Goal: Use online tool/utility: Use online tool/utility

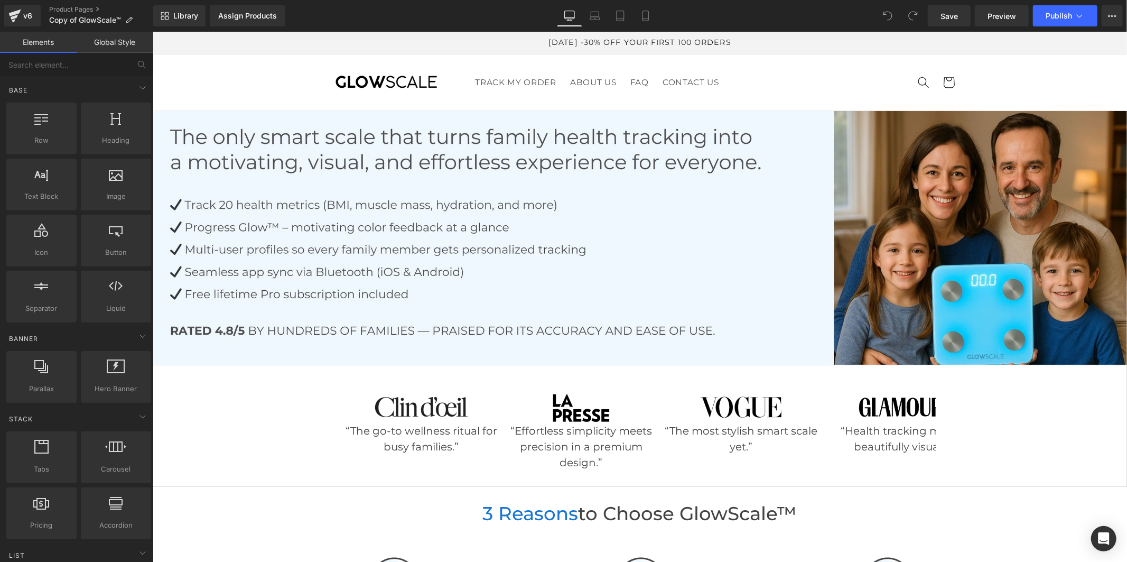
click at [123, 43] on link "Global Style" at bounding box center [115, 42] width 77 height 21
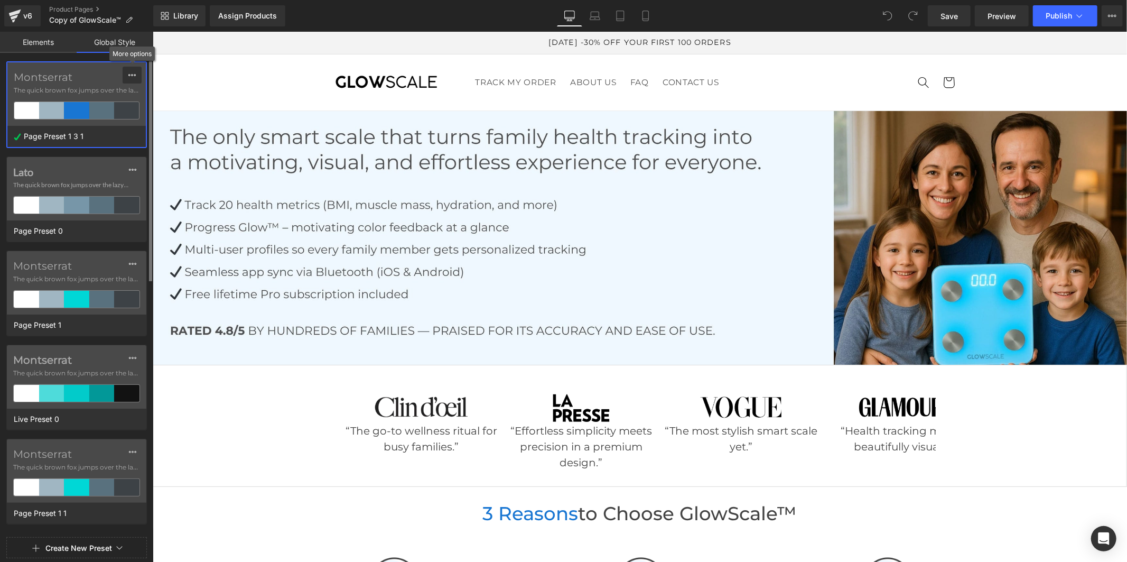
click at [129, 69] on div at bounding box center [132, 75] width 8 height 17
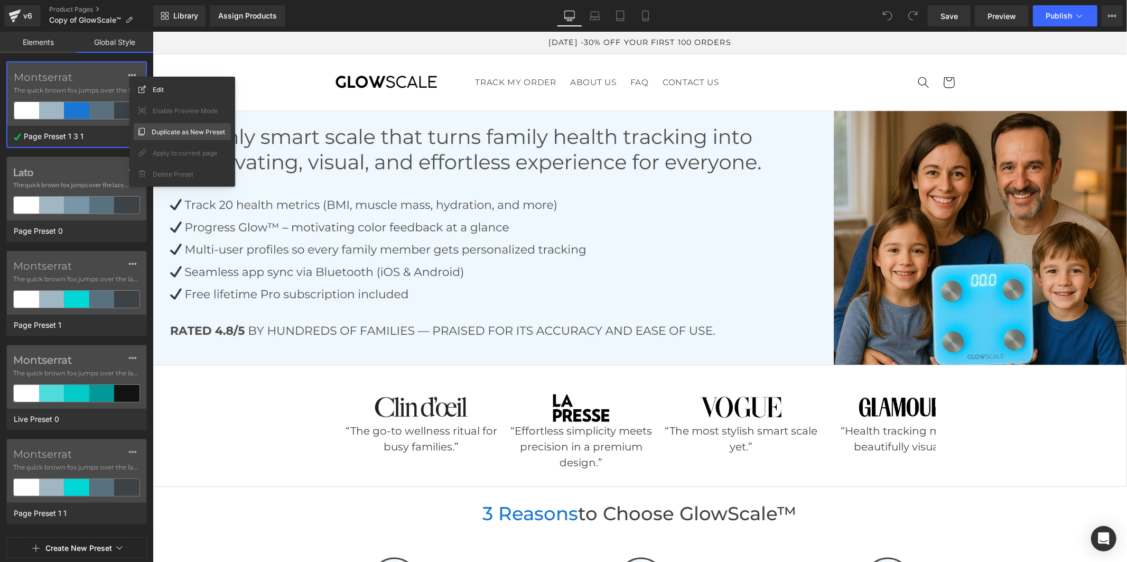
click at [162, 131] on span "Duplicate as New Preset" at bounding box center [188, 131] width 73 height 11
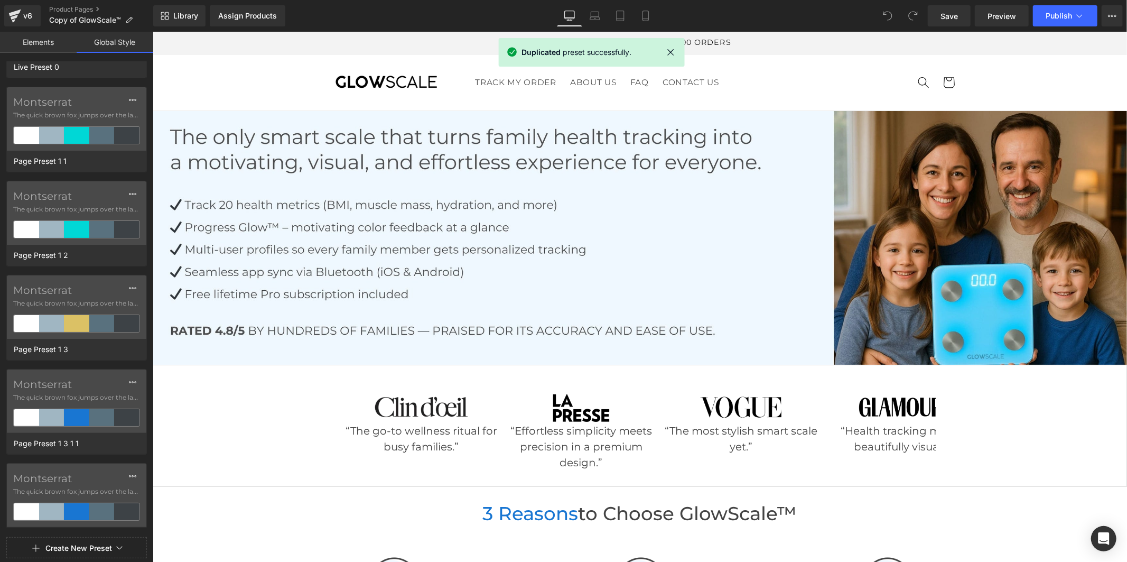
scroll to position [633, 0]
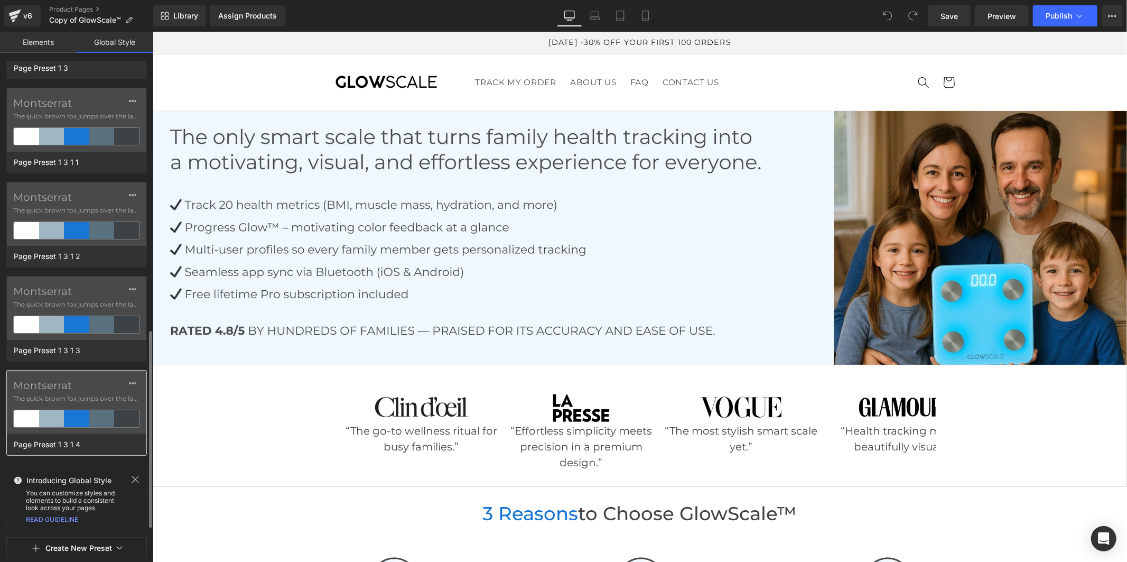
click at [54, 386] on label "Montserrat" at bounding box center [76, 385] width 127 height 13
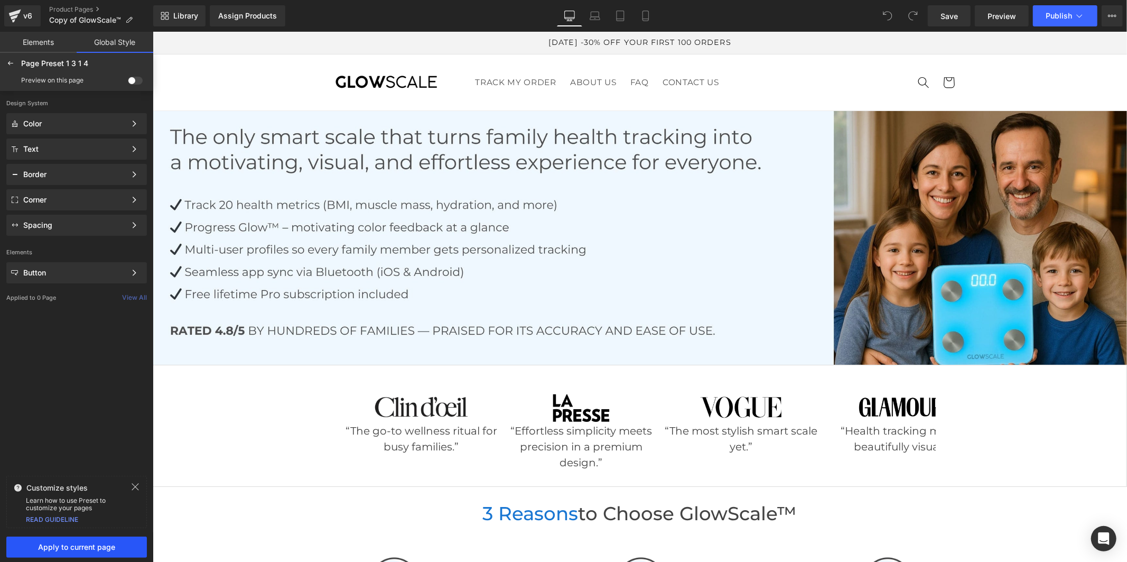
click at [86, 550] on span "Apply to current page" at bounding box center [77, 547] width 128 height 8
click at [936, 14] on link "Save" at bounding box center [949, 15] width 43 height 21
drag, startPoint x: 954, startPoint y: 22, endPoint x: 962, endPoint y: 80, distance: 58.7
click at [954, 22] on link "Save" at bounding box center [949, 15] width 43 height 21
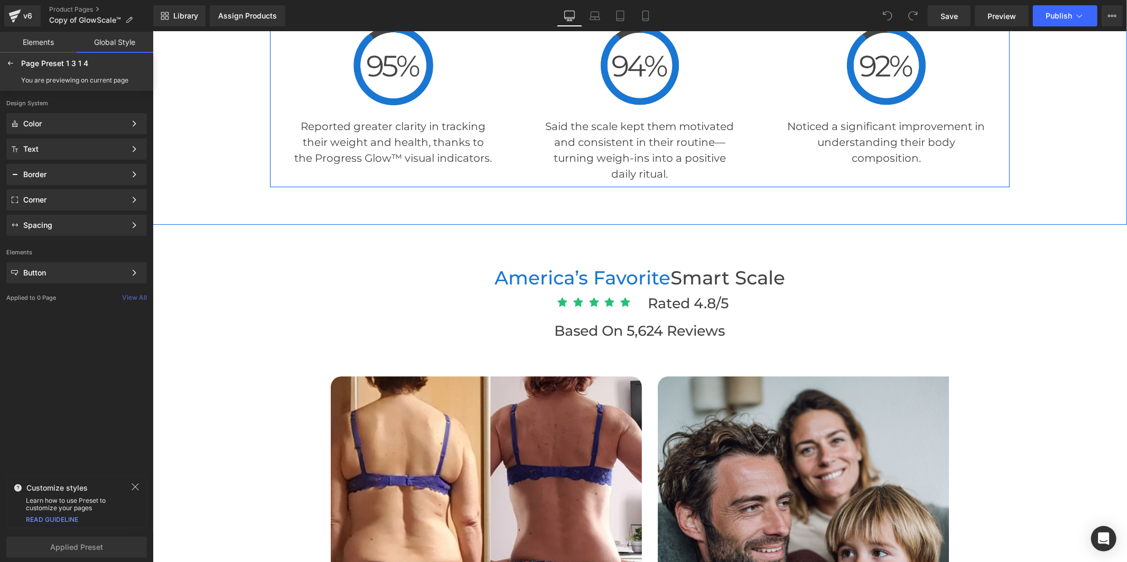
scroll to position [2759, 0]
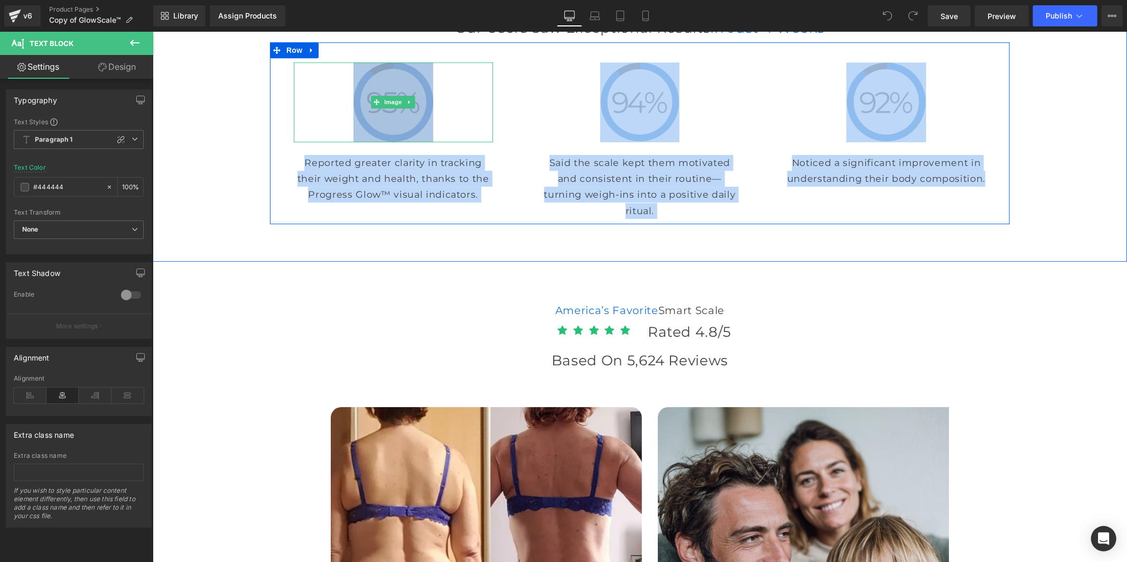
drag, startPoint x: 814, startPoint y: 259, endPoint x: 351, endPoint y: 195, distance: 467.2
click at [351, 195] on div "Image Reported greater clarity in tracking their weight and health, thanks to t…" at bounding box center [639, 133] width 740 height 182
copy div "Image Reported greater clarity in tracking their weight and health, thanks to t…"
